Goal: Transaction & Acquisition: Purchase product/service

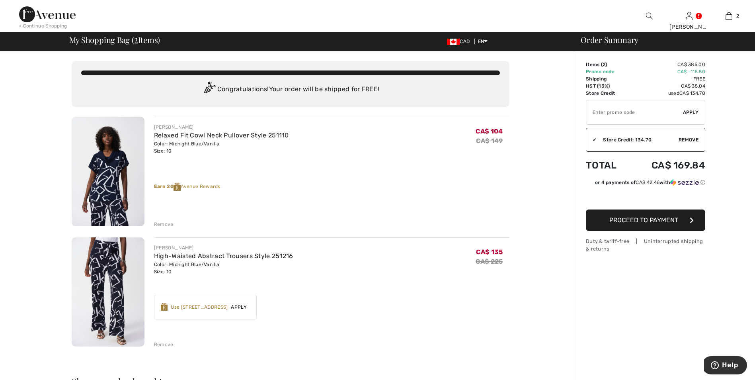
click at [693, 113] on span "Apply" at bounding box center [691, 112] width 16 height 7
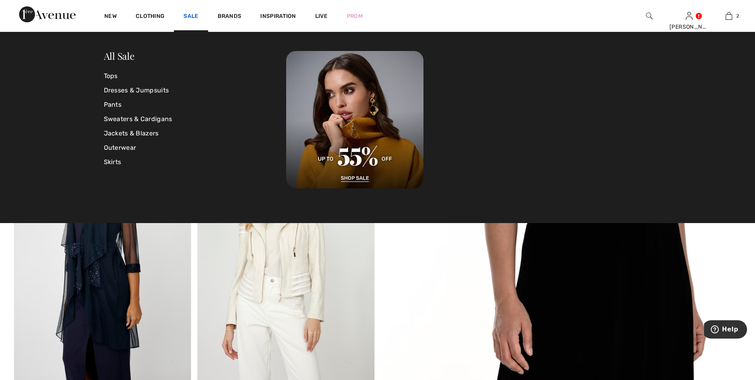
click at [192, 15] on link "Sale" at bounding box center [191, 17] width 15 height 8
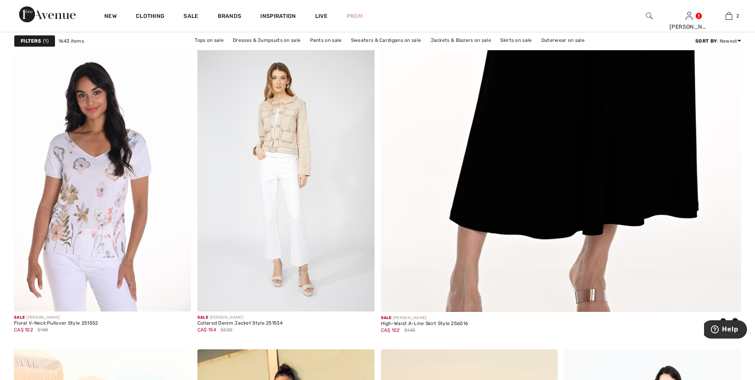
scroll to position [159, 0]
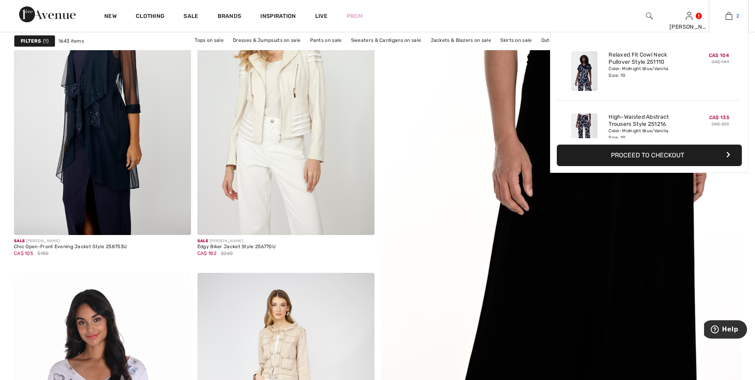
click at [729, 12] on img at bounding box center [729, 16] width 7 height 10
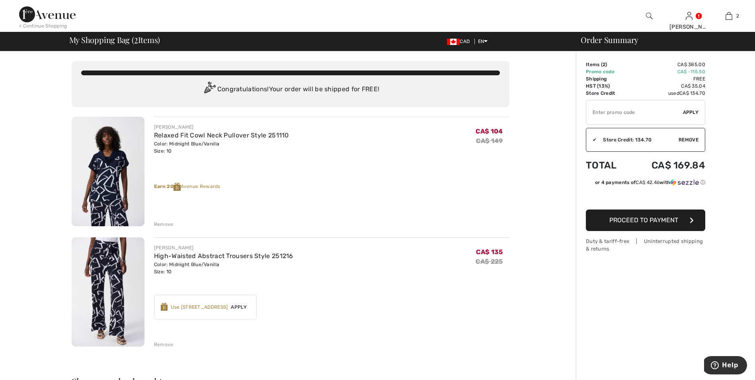
click at [608, 107] on input "TEXT" at bounding box center [635, 112] width 97 height 24
type input "SALEAVENUE"
click at [692, 111] on span "Apply" at bounding box center [691, 112] width 16 height 7
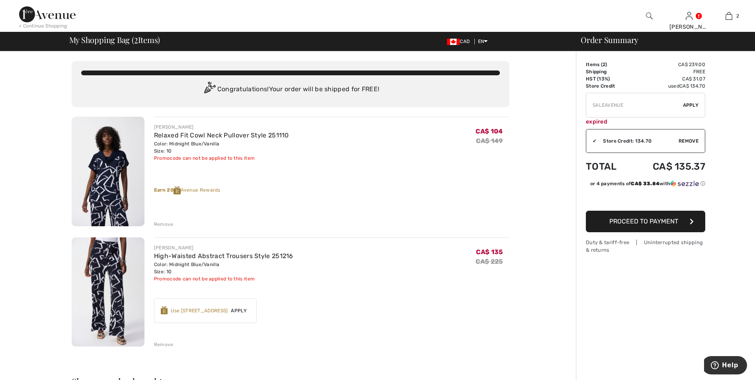
click at [92, 180] on img at bounding box center [108, 172] width 73 height 110
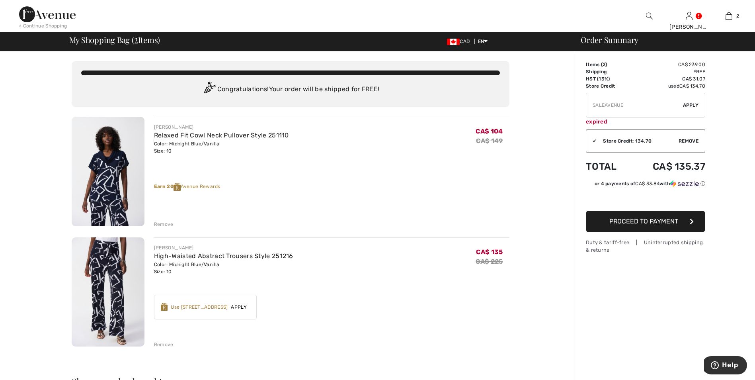
click at [120, 282] on img at bounding box center [108, 292] width 73 height 110
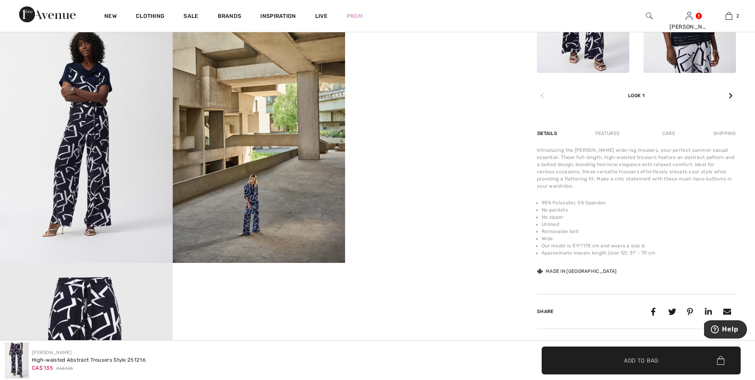
scroll to position [438, 0]
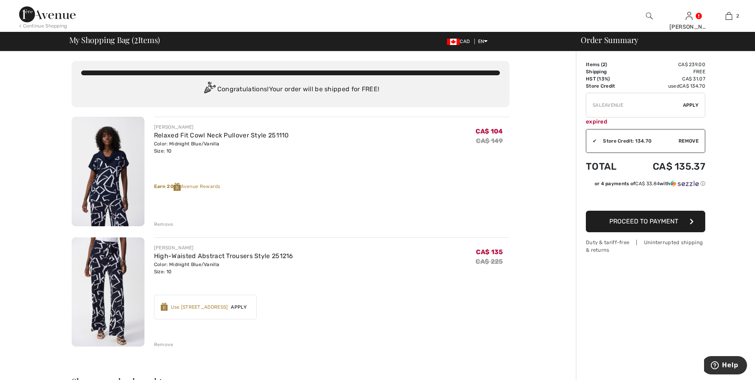
click at [691, 103] on span "Apply" at bounding box center [691, 105] width 16 height 7
